Goal: Information Seeking & Learning: Compare options

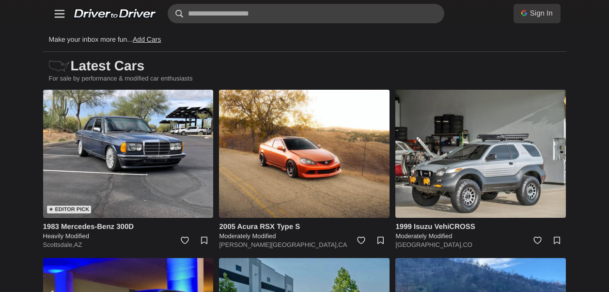
click at [400, 16] on input "text" at bounding box center [306, 13] width 277 height 19
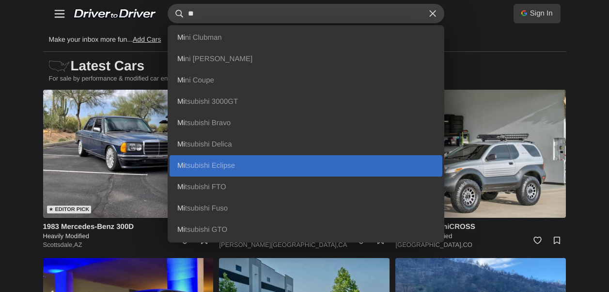
type input "**"
click at [193, 158] on link "Mi tsubishi Eclipse" at bounding box center [305, 165] width 273 height 21
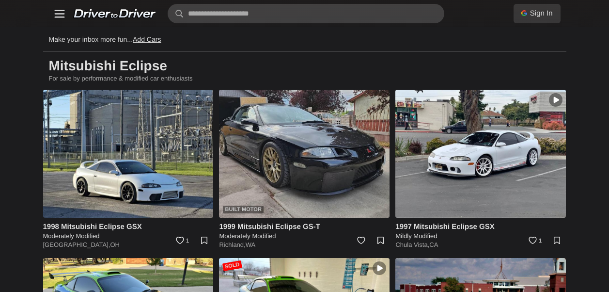
click at [325, 163] on img at bounding box center [304, 154] width 170 height 128
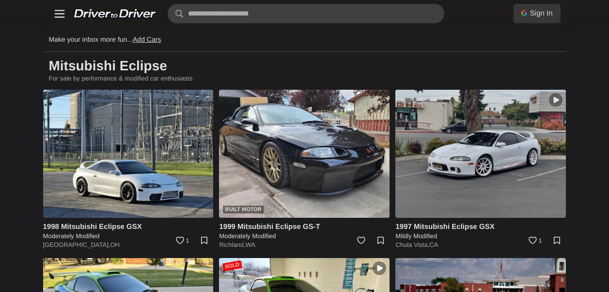
click at [417, 117] on img at bounding box center [480, 154] width 170 height 128
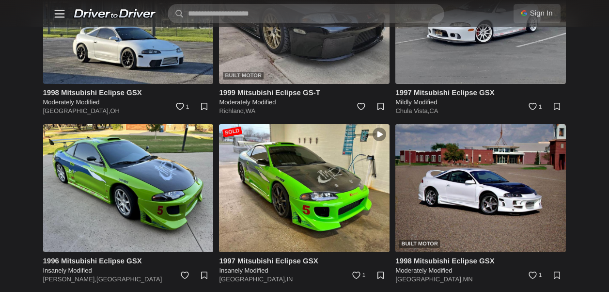
scroll to position [145, 0]
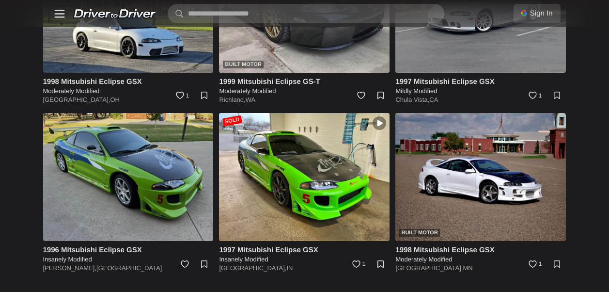
click at [156, 155] on img at bounding box center [128, 177] width 170 height 128
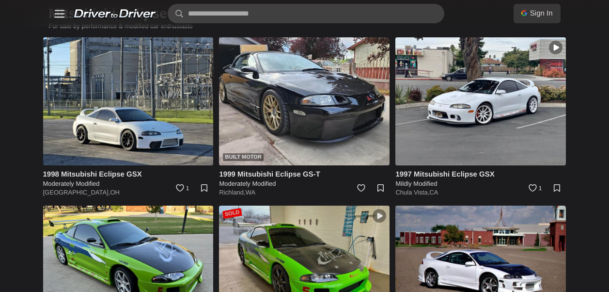
scroll to position [48, 0]
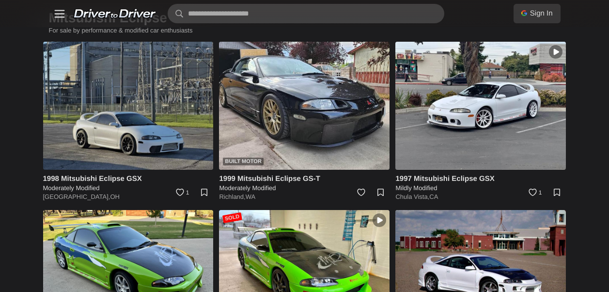
click at [120, 95] on img at bounding box center [128, 106] width 170 height 128
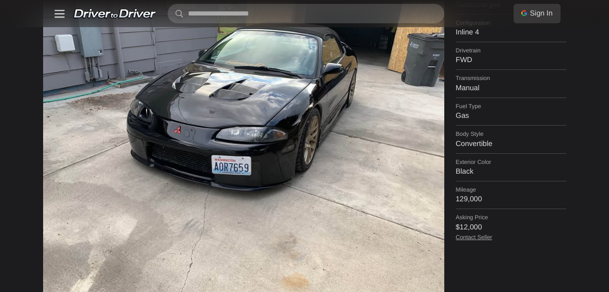
scroll to position [242, 0]
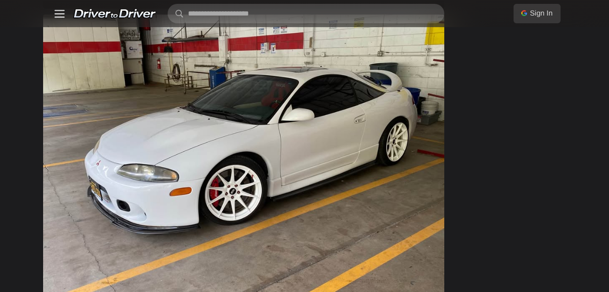
scroll to position [630, 0]
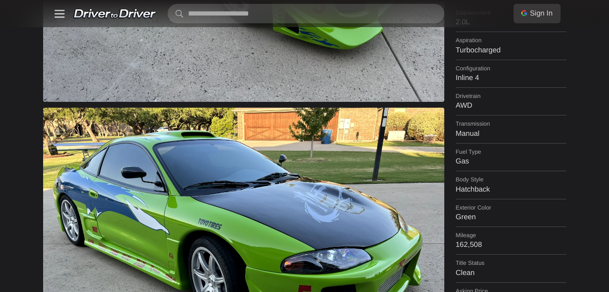
scroll to position [339, 0]
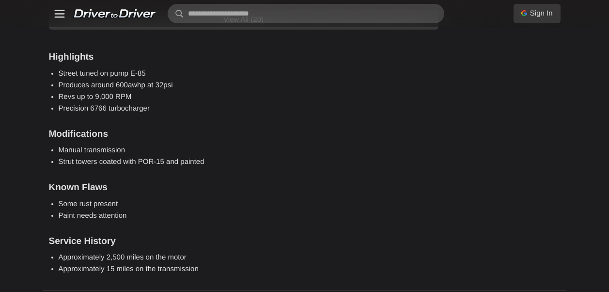
scroll to position [968, 0]
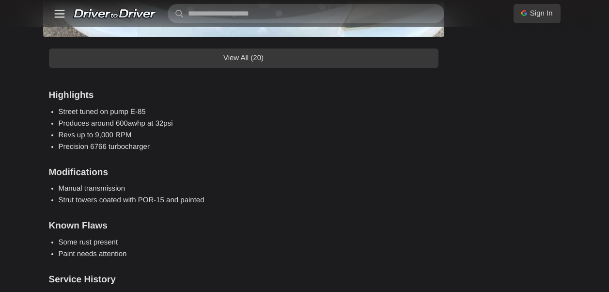
click at [283, 60] on link "View All (20)" at bounding box center [243, 57] width 389 height 19
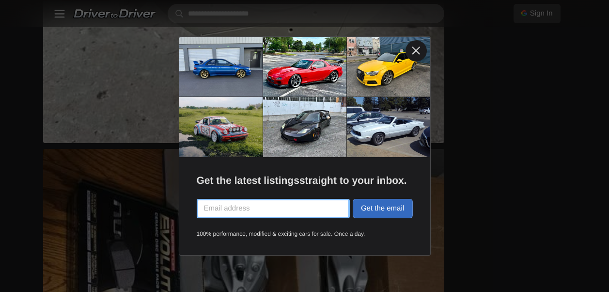
scroll to position [1307, 0]
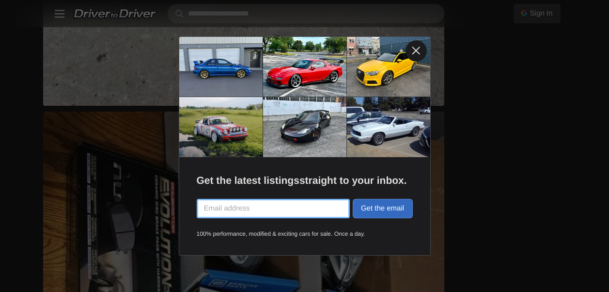
click at [419, 46] on link at bounding box center [415, 50] width 21 height 21
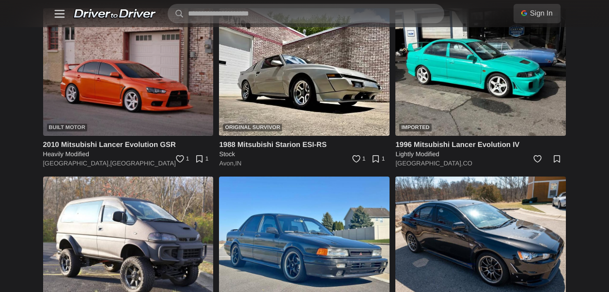
scroll to position [7990, 0]
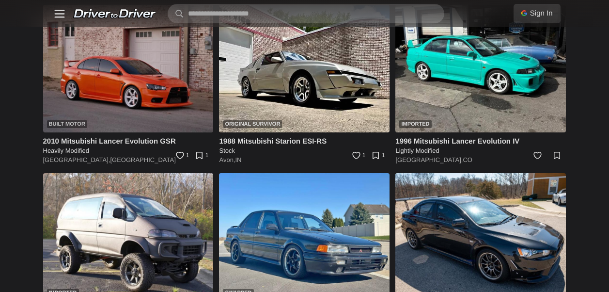
click at [148, 81] on img at bounding box center [128, 69] width 170 height 128
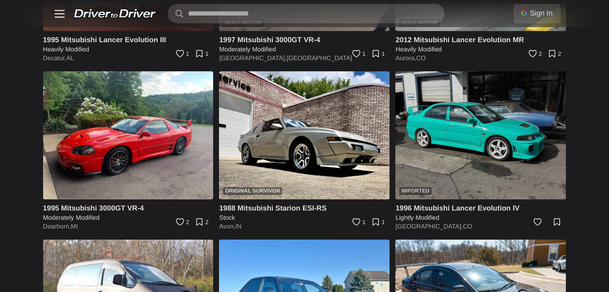
scroll to position [3099, 0]
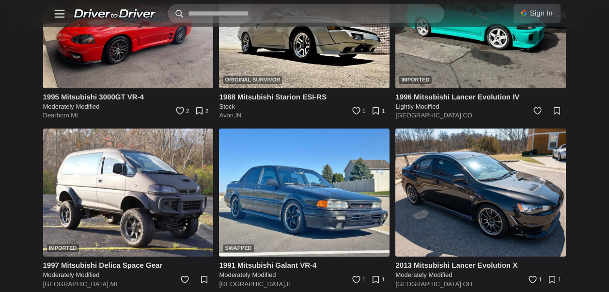
click at [364, 19] on input "text" at bounding box center [306, 13] width 277 height 19
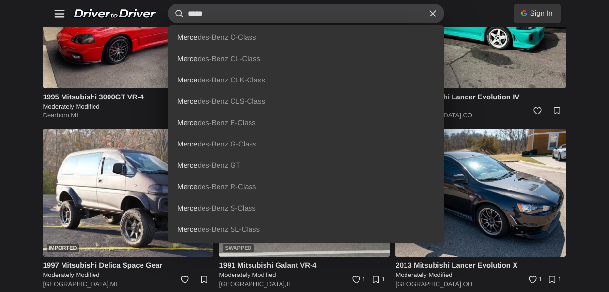
type input "*****"
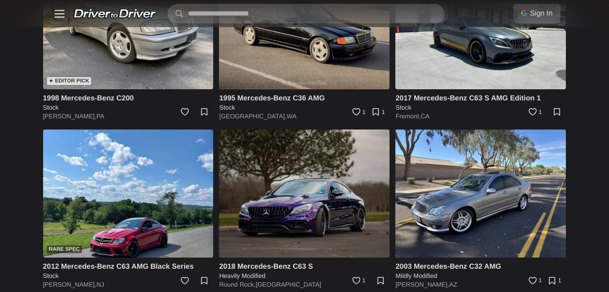
scroll to position [145, 0]
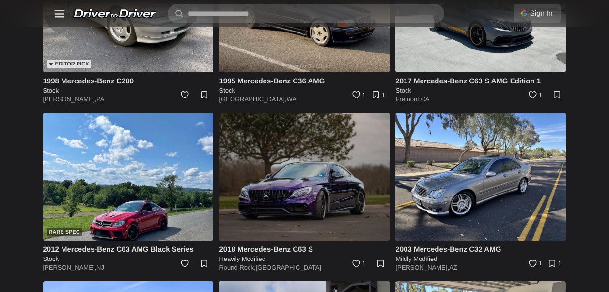
click at [313, 195] on img at bounding box center [304, 176] width 170 height 128
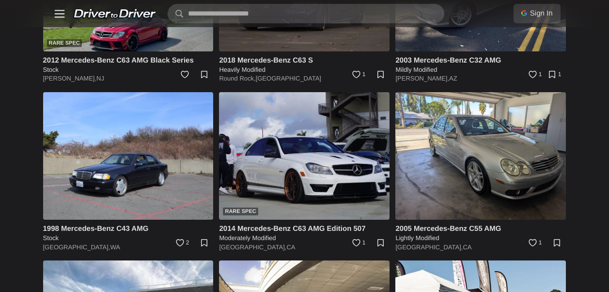
scroll to position [387, 0]
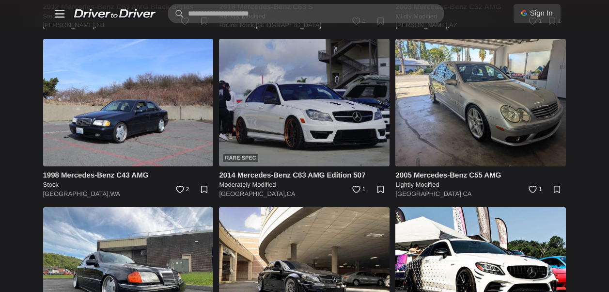
click at [291, 123] on img at bounding box center [304, 103] width 170 height 128
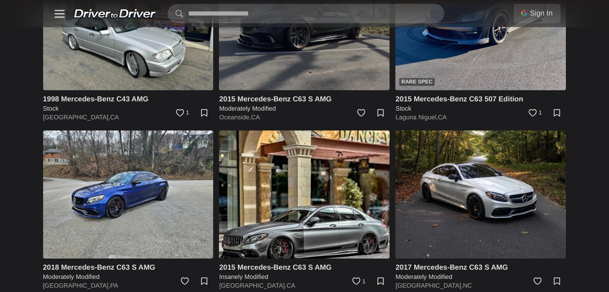
scroll to position [1017, 0]
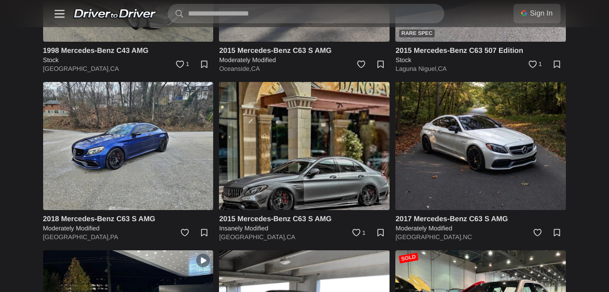
click at [322, 169] on img at bounding box center [304, 146] width 170 height 128
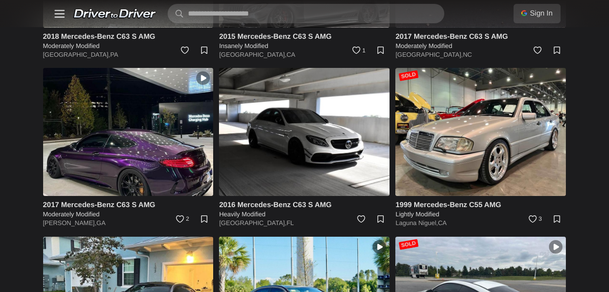
scroll to position [1211, 0]
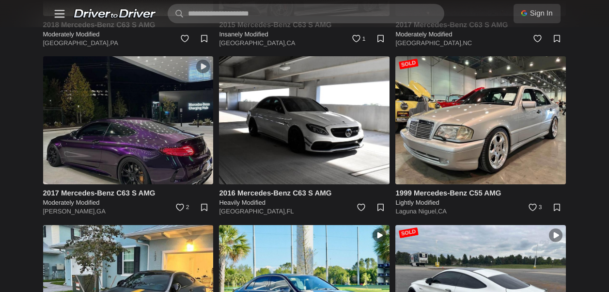
click at [103, 162] on img at bounding box center [128, 120] width 170 height 128
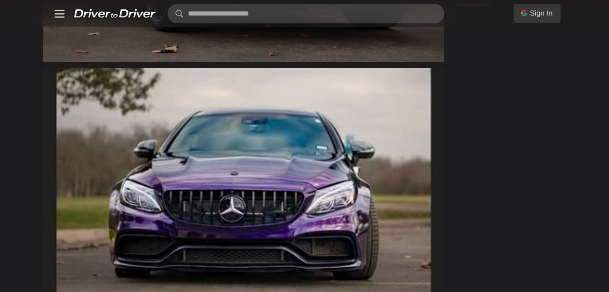
scroll to position [630, 0]
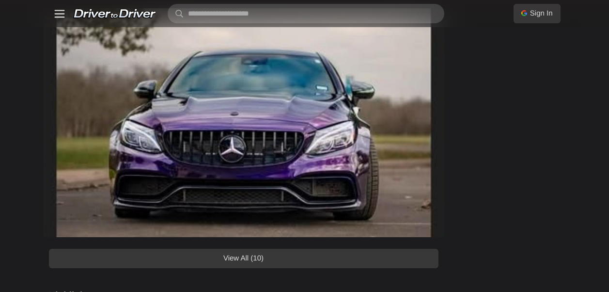
click at [235, 256] on link "View All (10)" at bounding box center [243, 257] width 389 height 19
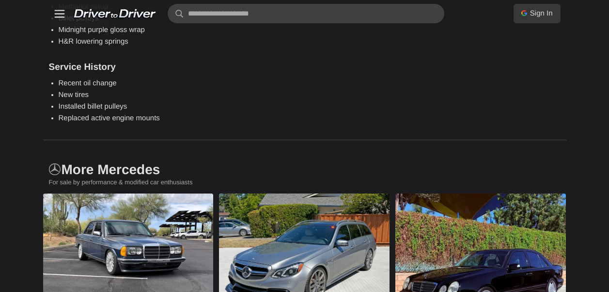
scroll to position [3632, 0]
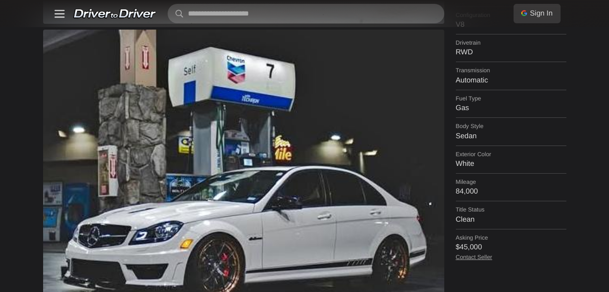
scroll to position [387, 0]
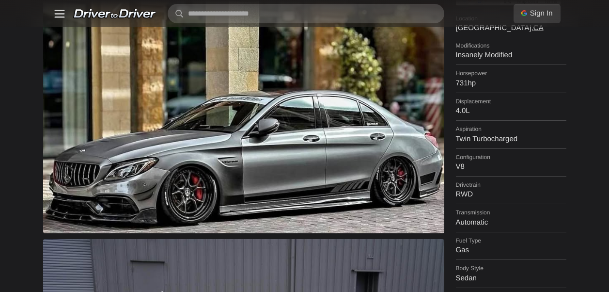
scroll to position [194, 0]
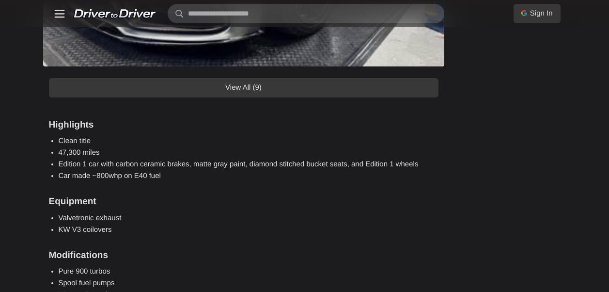
scroll to position [1017, 0]
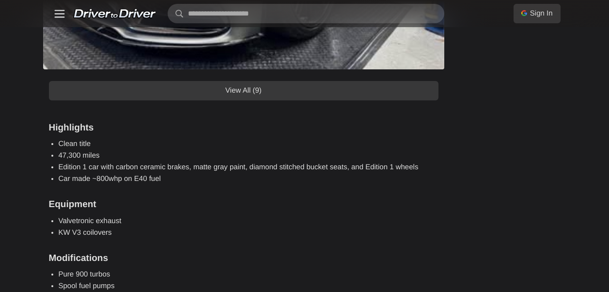
click at [257, 96] on link "View All (9)" at bounding box center [243, 90] width 389 height 19
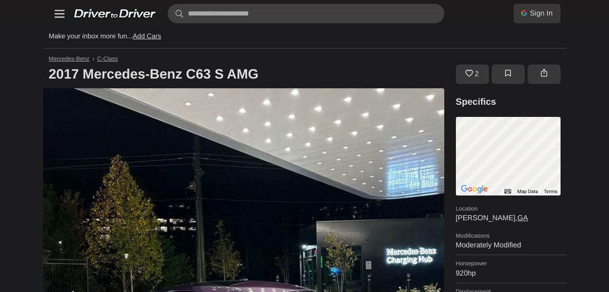
scroll to position [0, 0]
